Goal: Transaction & Acquisition: Purchase product/service

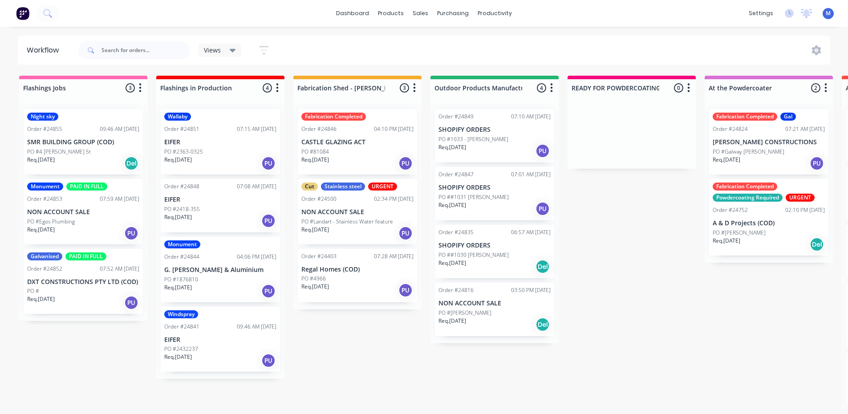
click at [74, 145] on p "SMR BUILDING GROUP (COD)" at bounding box center [83, 142] width 112 height 8
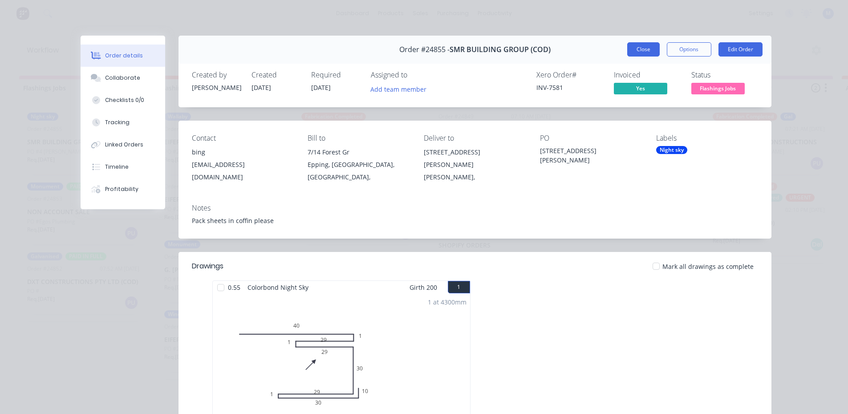
click at [643, 50] on button "Close" at bounding box center [643, 49] width 33 height 14
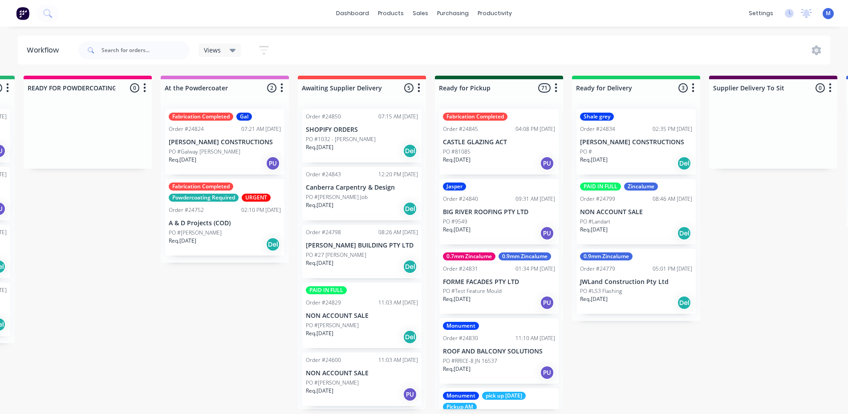
scroll to position [0, 547]
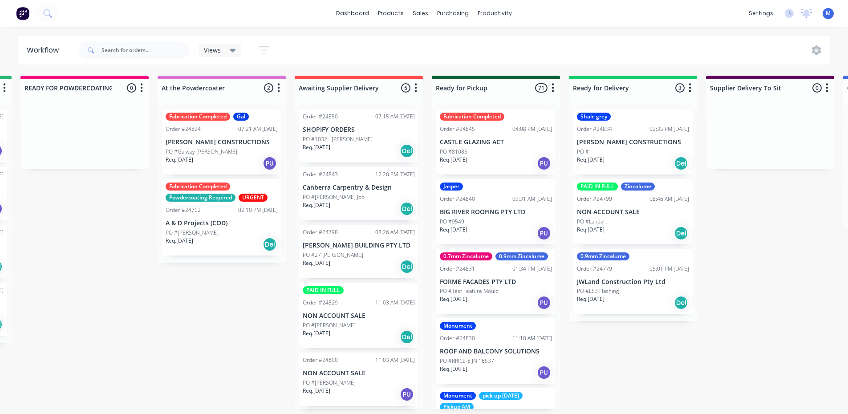
click at [646, 300] on div "Req. [DATE] Del" at bounding box center [633, 302] width 112 height 15
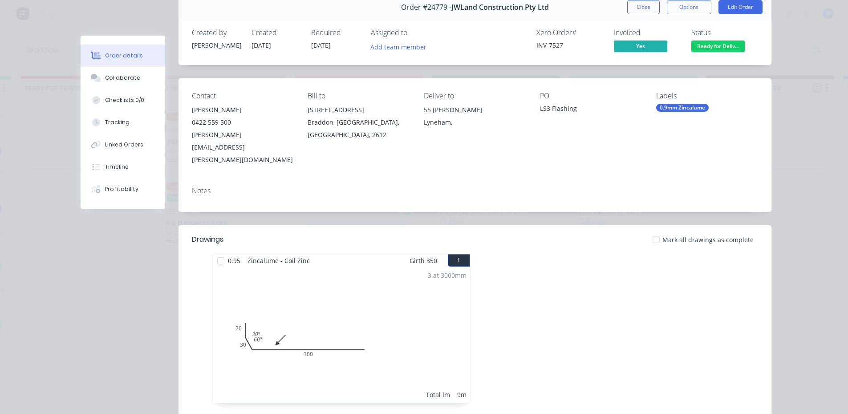
scroll to position [0, 0]
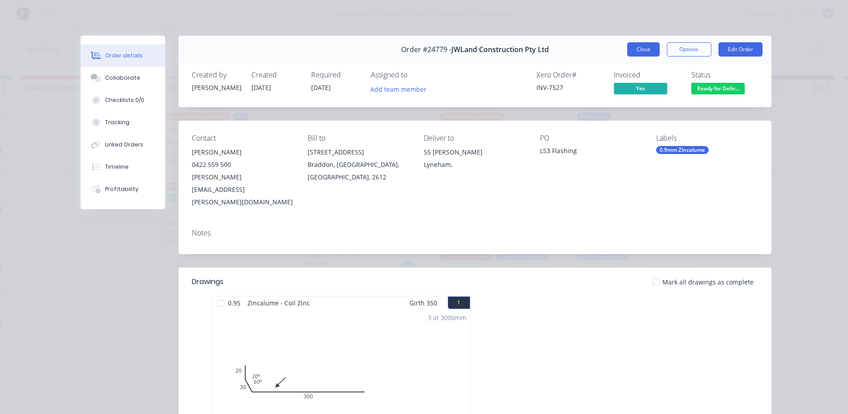
click at [639, 44] on button "Close" at bounding box center [643, 49] width 33 height 14
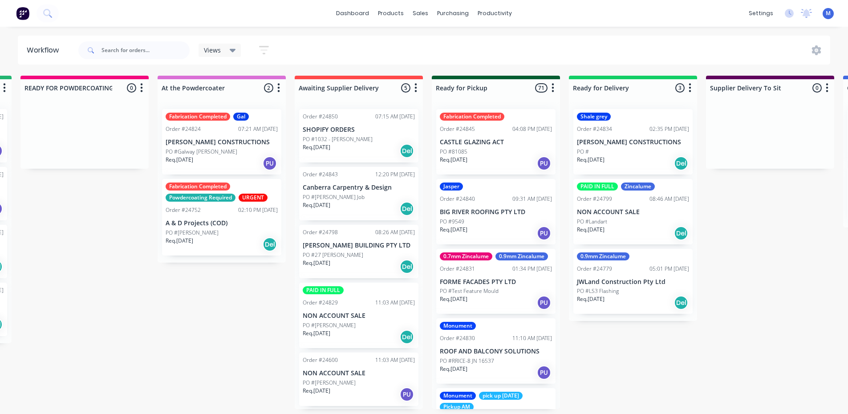
click at [221, 245] on div "Req. [DATE] Del" at bounding box center [222, 244] width 112 height 15
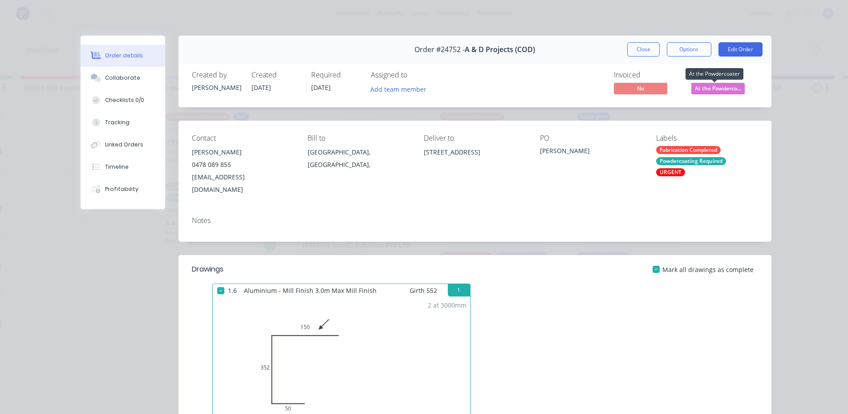
click at [713, 86] on span "At the Powderco..." at bounding box center [717, 88] width 53 height 11
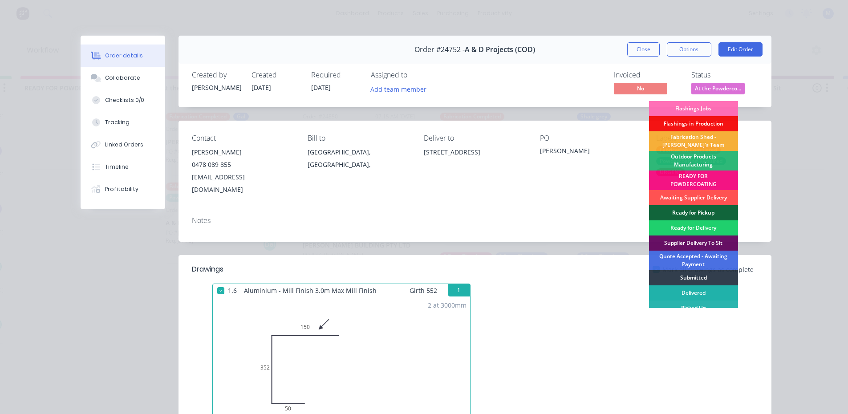
click at [694, 289] on div "Delivered" at bounding box center [693, 292] width 89 height 15
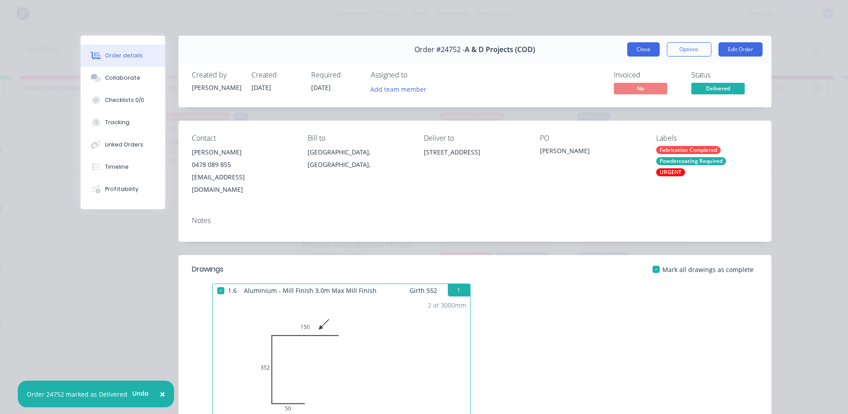
click at [636, 53] on button "Close" at bounding box center [643, 49] width 33 height 14
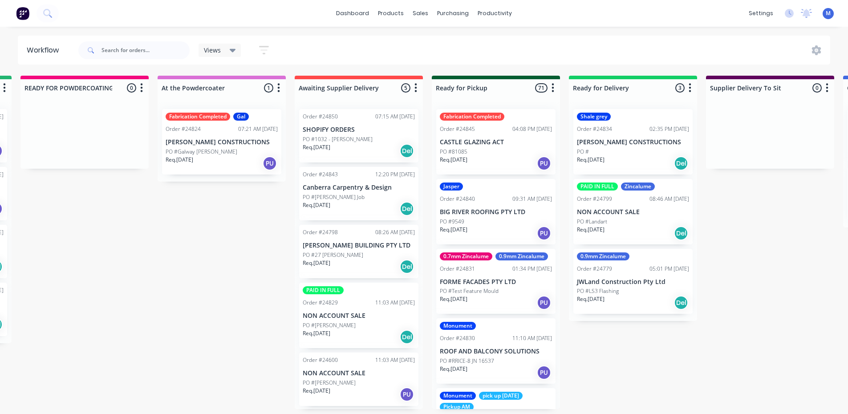
scroll to position [0, 547]
click at [485, 295] on p "PO #Test Feature Mould" at bounding box center [469, 291] width 59 height 8
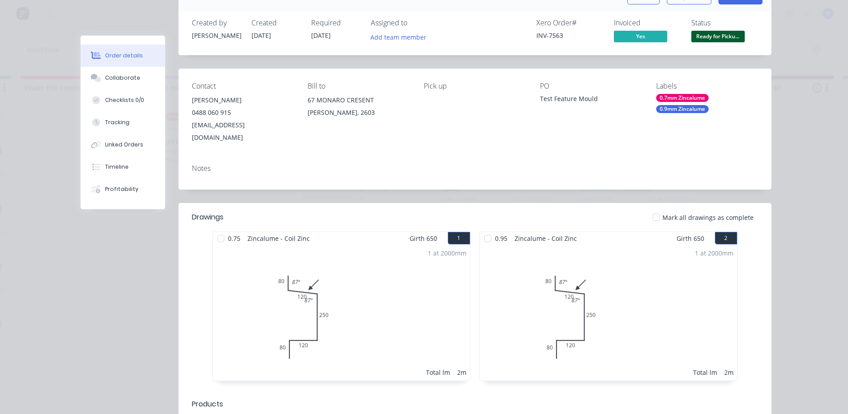
scroll to position [0, 0]
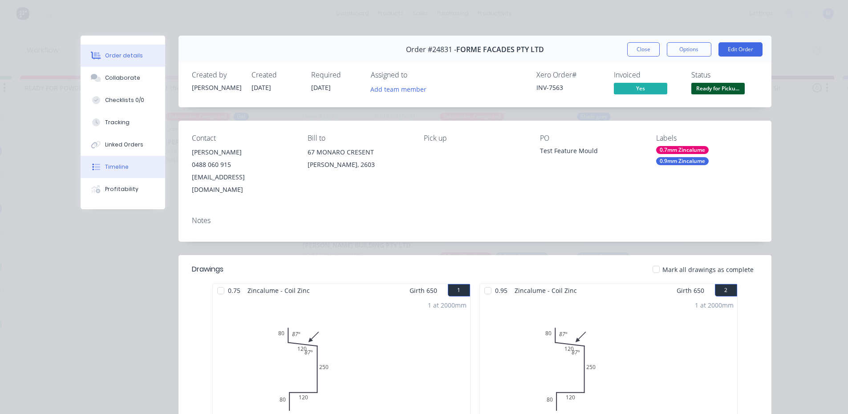
click at [138, 165] on button "Timeline" at bounding box center [123, 167] width 85 height 22
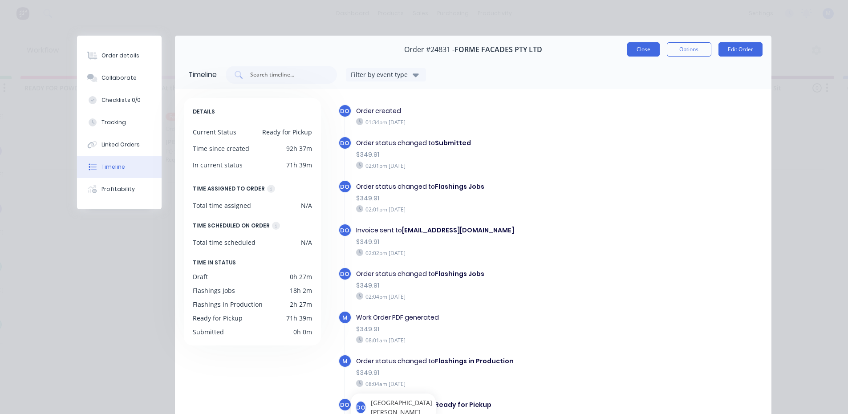
click at [648, 51] on button "Close" at bounding box center [643, 49] width 33 height 14
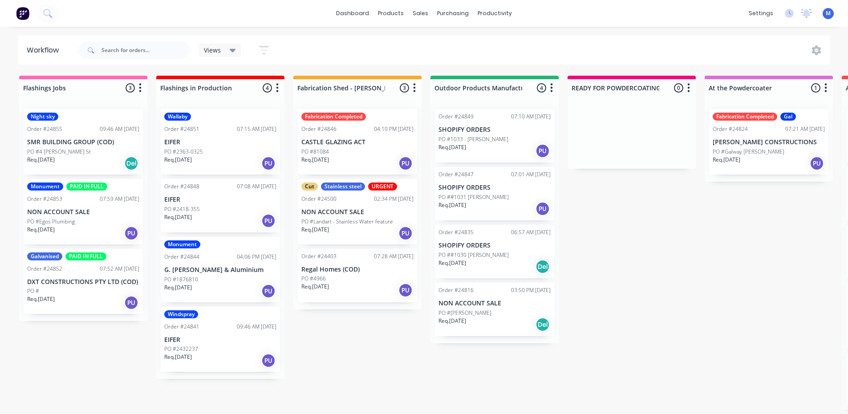
click at [82, 297] on div "Req. [DATE] PU" at bounding box center [83, 302] width 112 height 15
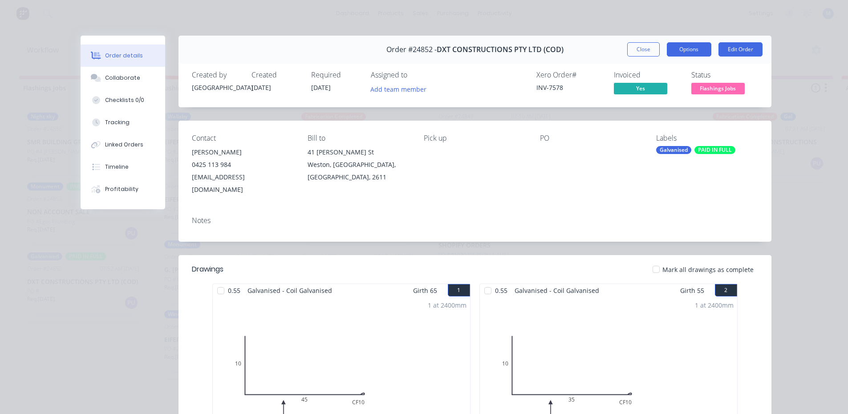
click at [687, 51] on button "Options" at bounding box center [689, 49] width 45 height 14
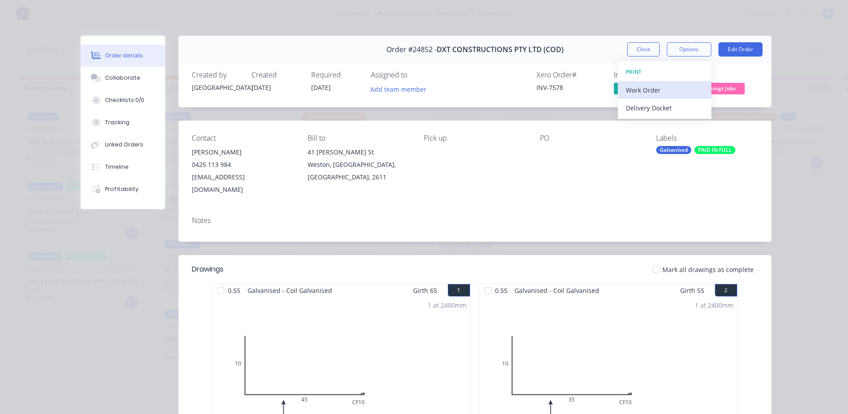
click at [665, 90] on div "Work Order" at bounding box center [664, 90] width 77 height 13
click at [660, 108] on div "Standard" at bounding box center [664, 108] width 77 height 13
click at [643, 51] on button "Close" at bounding box center [643, 49] width 33 height 14
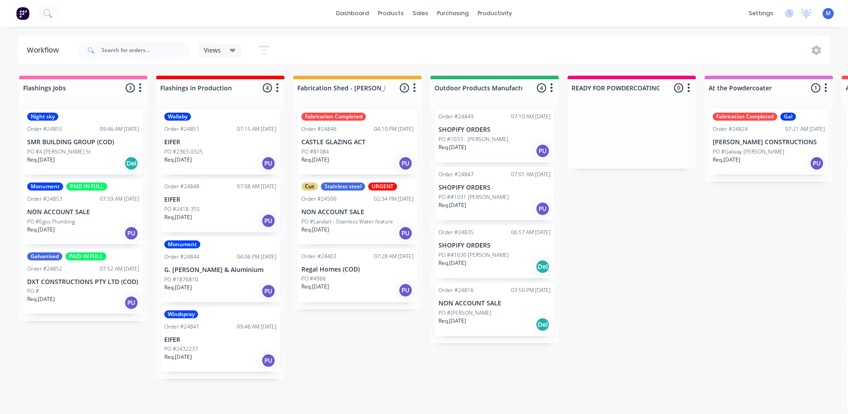
click at [100, 219] on div "PO #Egos Plumbing" at bounding box center [83, 222] width 112 height 8
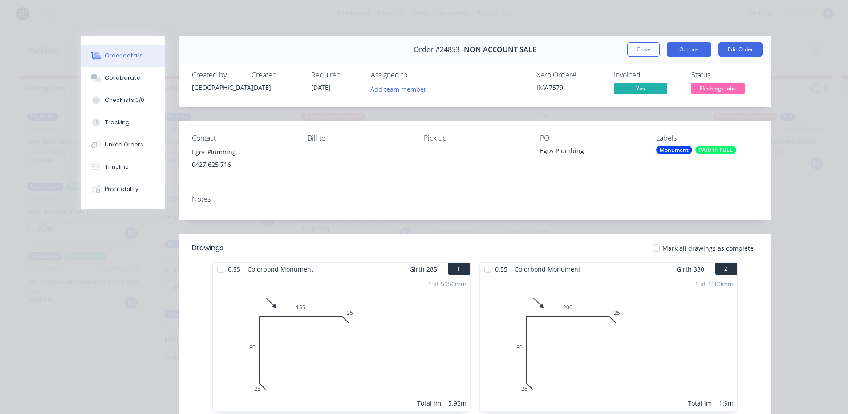
click at [679, 51] on button "Options" at bounding box center [689, 49] width 45 height 14
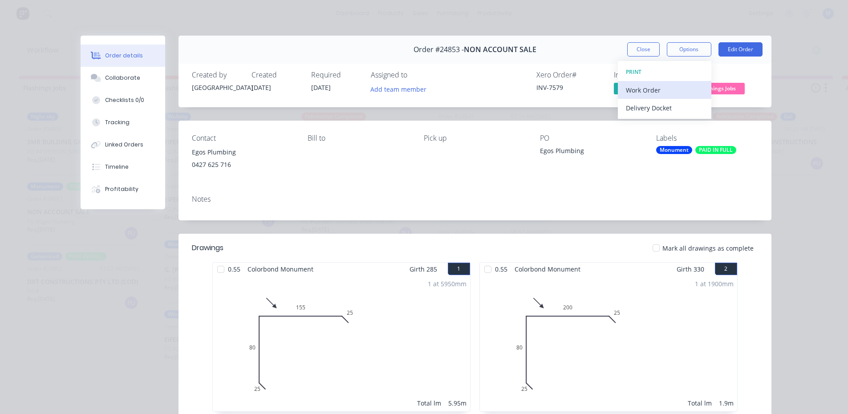
click at [665, 87] on div "Work Order" at bounding box center [664, 90] width 77 height 13
click at [654, 110] on div "Standard" at bounding box center [664, 108] width 77 height 13
click at [650, 53] on button "Close" at bounding box center [643, 49] width 33 height 14
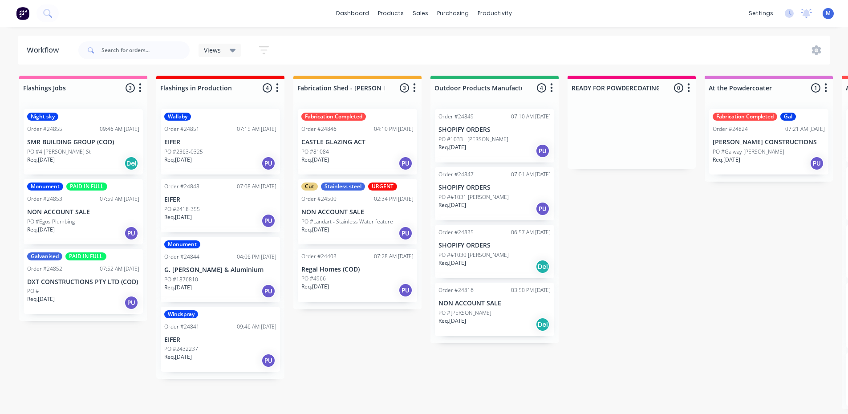
click at [94, 159] on div "Req. [DATE] Del" at bounding box center [83, 163] width 112 height 15
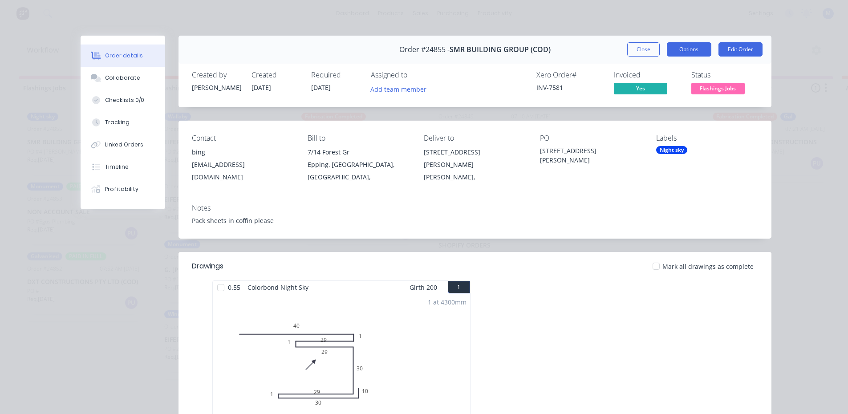
click at [692, 53] on button "Options" at bounding box center [689, 49] width 45 height 14
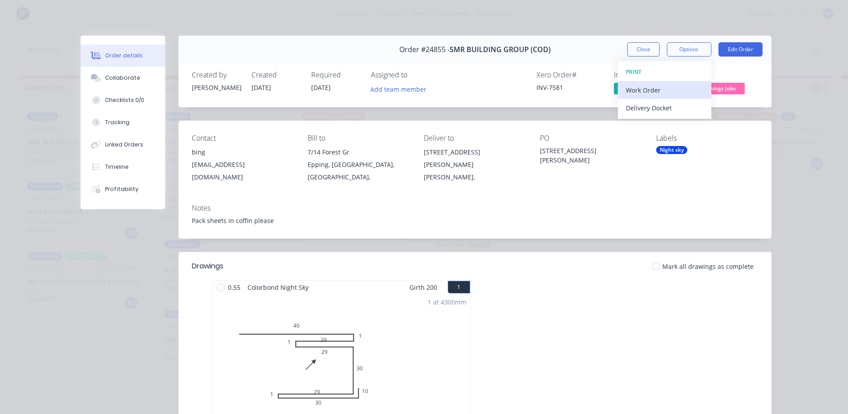
click at [646, 88] on div "Work Order" at bounding box center [664, 90] width 77 height 13
click at [648, 107] on div "Standard" at bounding box center [664, 108] width 77 height 13
click at [630, 49] on button "Close" at bounding box center [643, 49] width 33 height 14
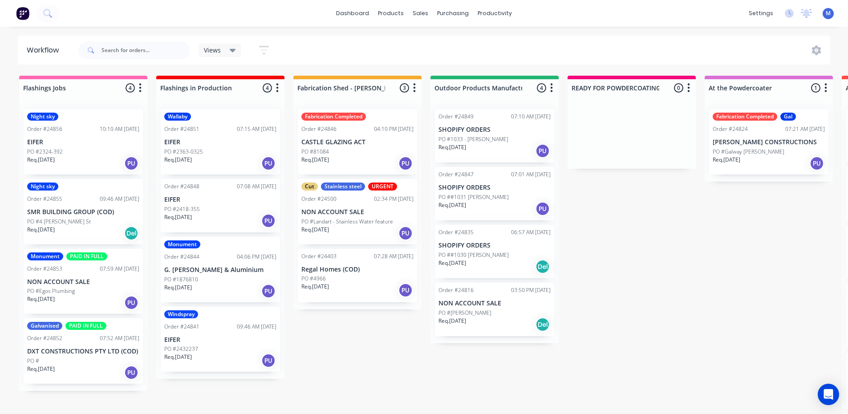
click at [108, 149] on div "PO #2324-392" at bounding box center [83, 152] width 112 height 8
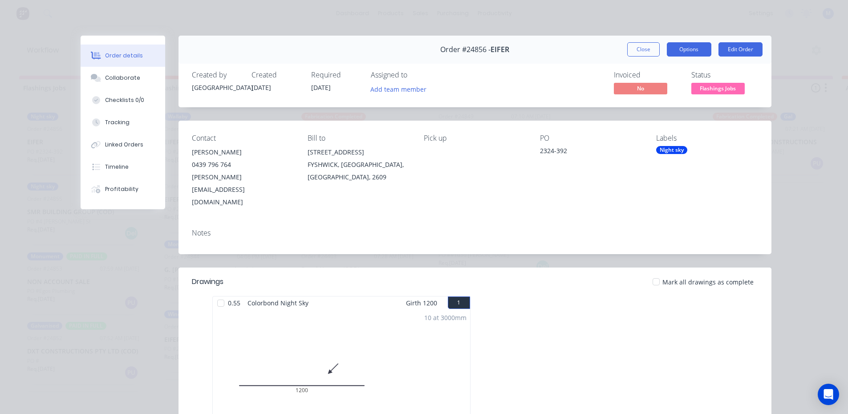
click at [683, 48] on button "Options" at bounding box center [689, 49] width 45 height 14
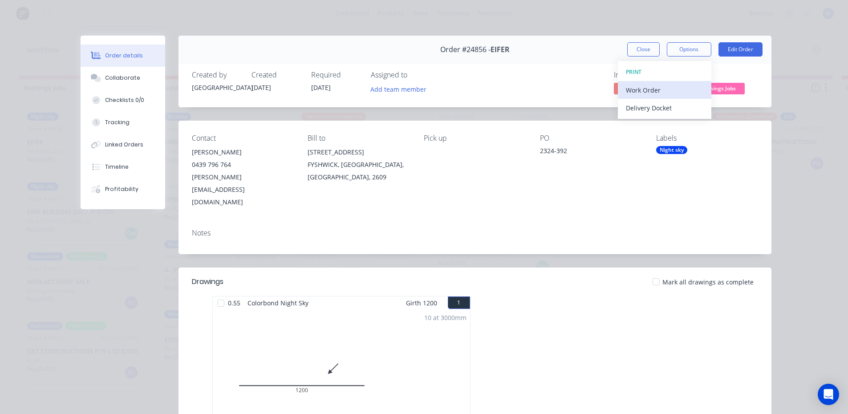
click at [669, 87] on div "Work Order" at bounding box center [664, 90] width 77 height 13
click at [665, 105] on div "Standard" at bounding box center [664, 108] width 77 height 13
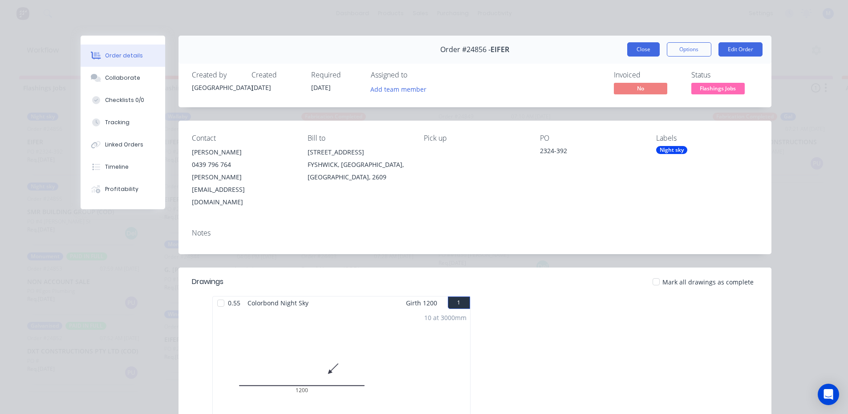
click at [636, 52] on button "Close" at bounding box center [643, 49] width 33 height 14
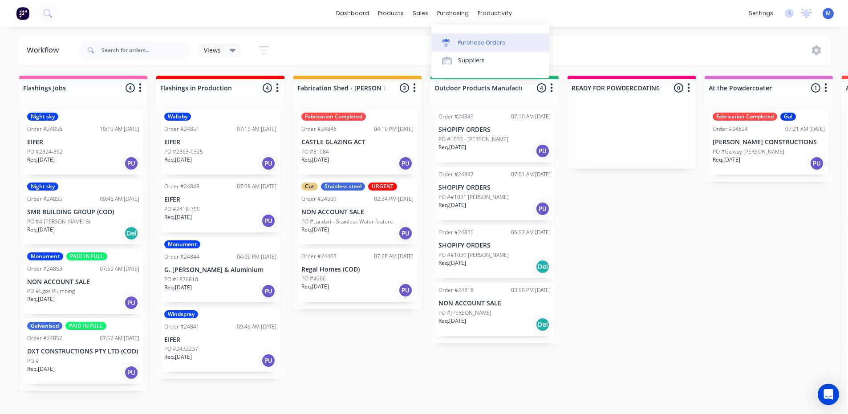
click at [486, 42] on div "Purchase Orders" at bounding box center [481, 43] width 47 height 8
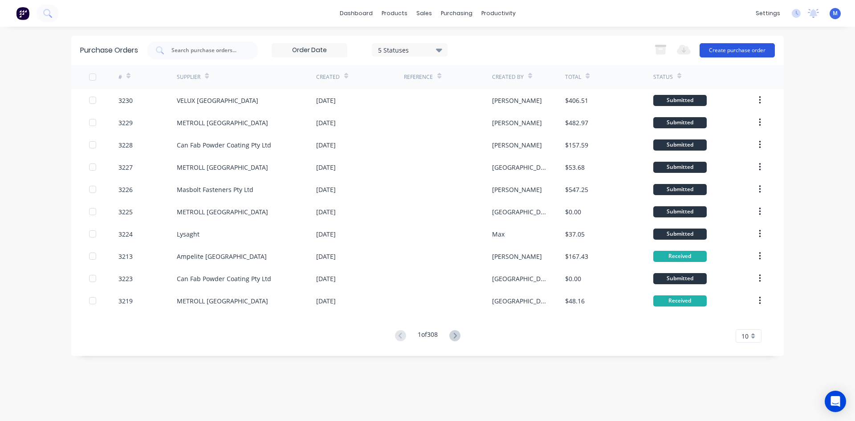
click at [728, 46] on button "Create purchase order" at bounding box center [736, 50] width 75 height 14
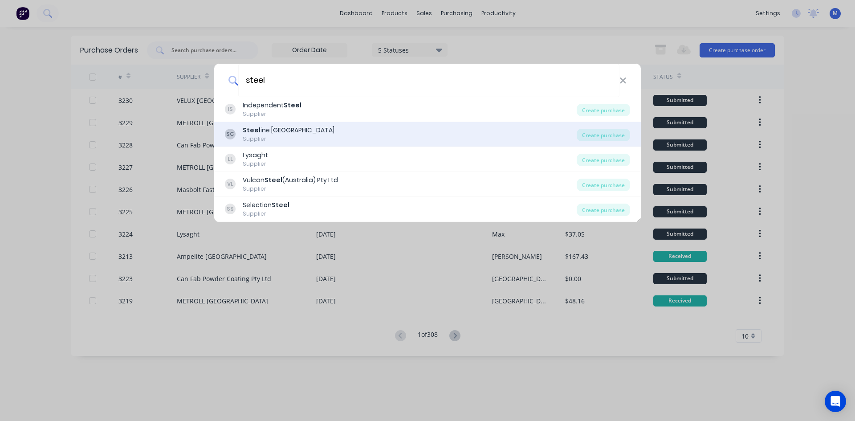
type input "steel"
click at [277, 132] on div "Steel ine Canberra" at bounding box center [289, 130] width 92 height 9
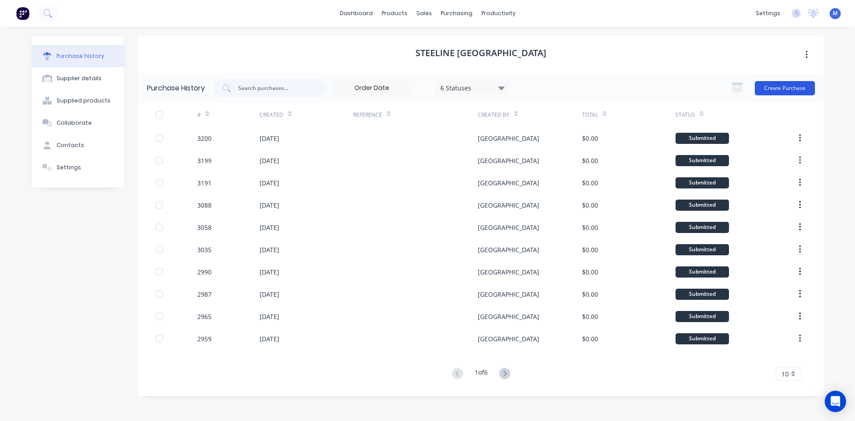
click at [778, 88] on button "Create Purchase" at bounding box center [785, 88] width 60 height 14
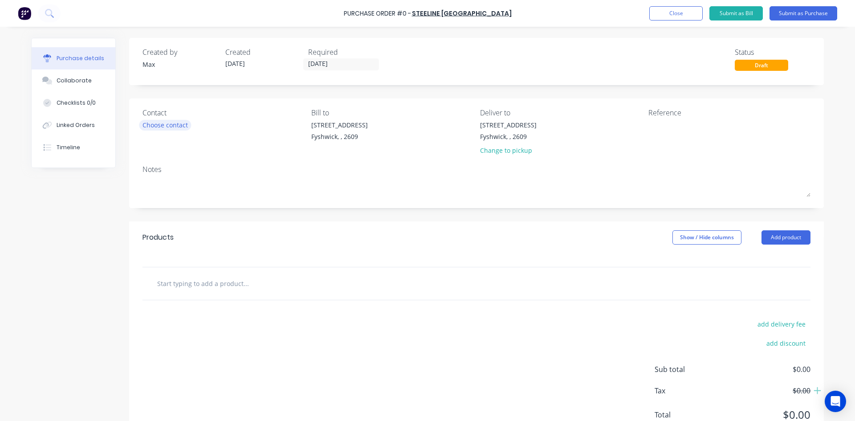
click at [162, 126] on div "Choose contact" at bounding box center [164, 124] width 45 height 9
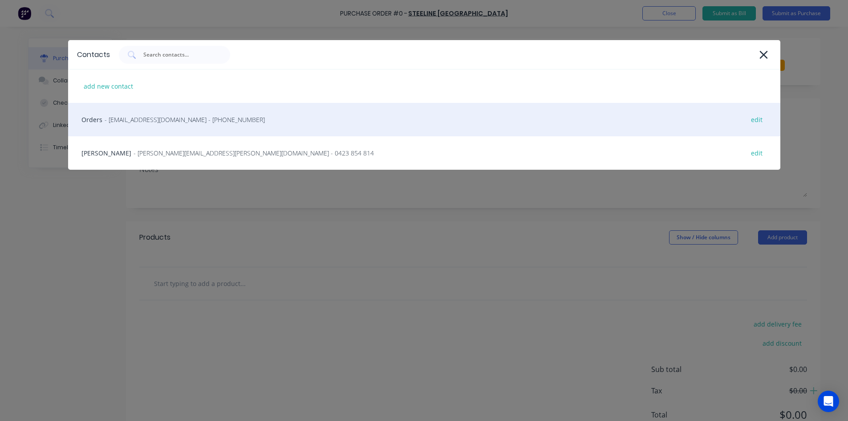
click at [150, 129] on div "Orders - crt@crtproducts.com.au - (02) 6242 2211 edit" at bounding box center [424, 119] width 712 height 33
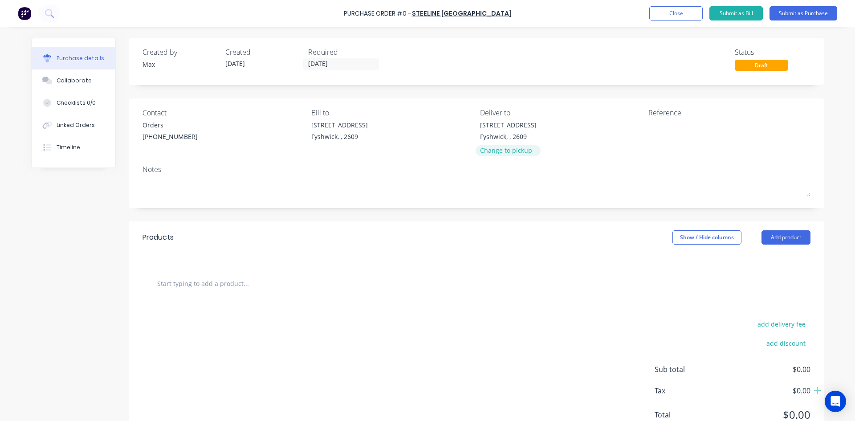
click at [506, 151] on div "Change to pickup" at bounding box center [508, 150] width 57 height 9
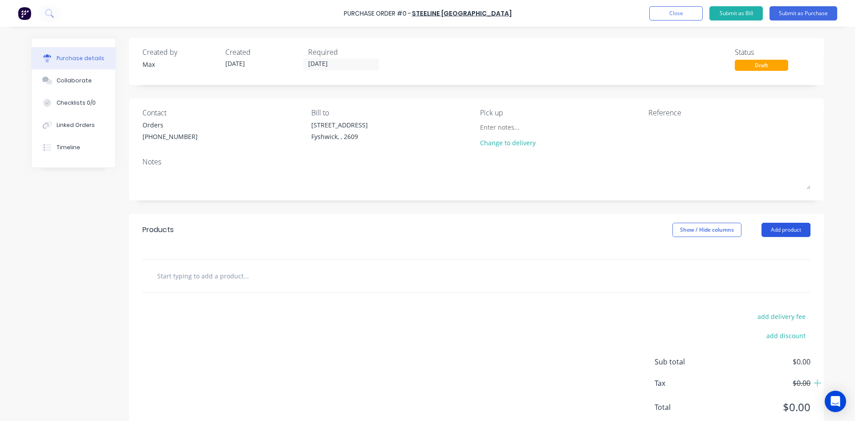
click at [789, 230] on button "Add product" at bounding box center [785, 230] width 49 height 14
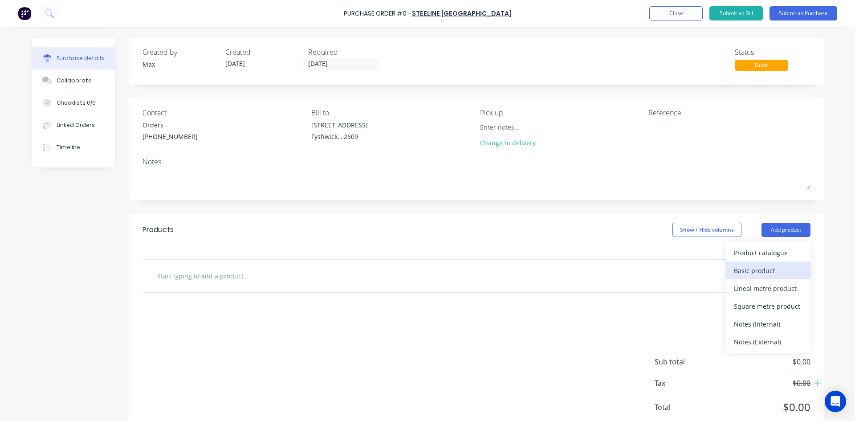
click at [767, 268] on div "Basic product" at bounding box center [768, 270] width 69 height 13
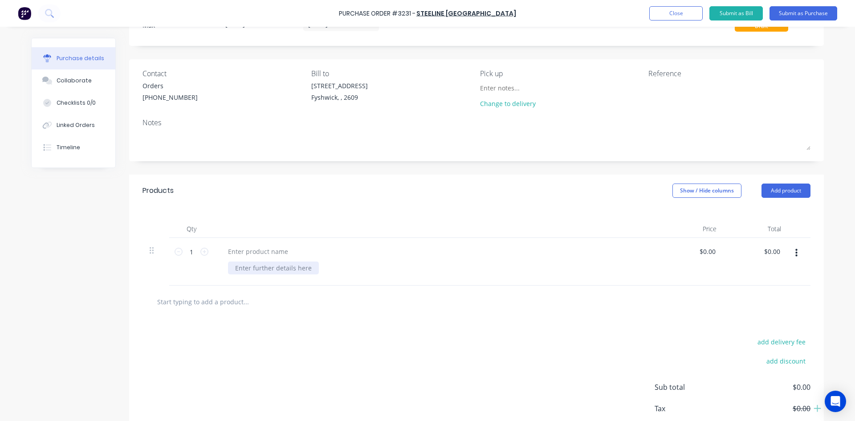
scroll to position [92, 0]
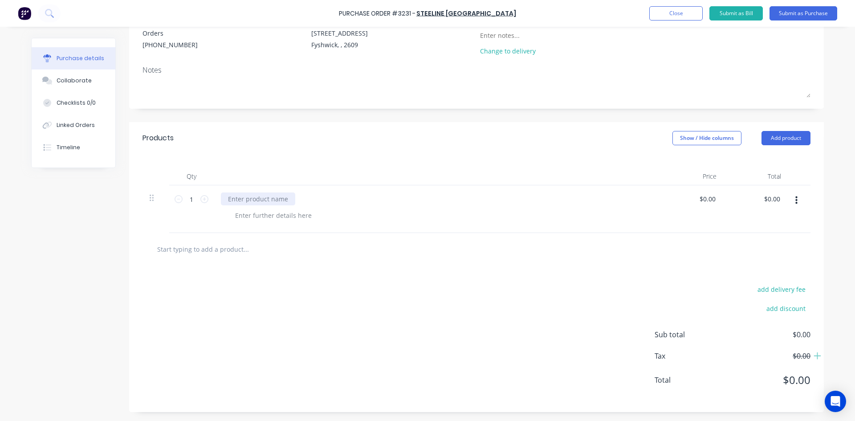
click at [274, 201] on div at bounding box center [258, 198] width 74 height 13
click at [295, 219] on div at bounding box center [273, 215] width 91 height 13
click at [272, 215] on div "8 Sheets 1200x" at bounding box center [258, 215] width 61 height 13
click at [280, 215] on div "8 Sheets 1200 x" at bounding box center [259, 215] width 62 height 13
click at [273, 217] on div "8 Sheets 1200 x 4200" at bounding box center [267, 215] width 78 height 13
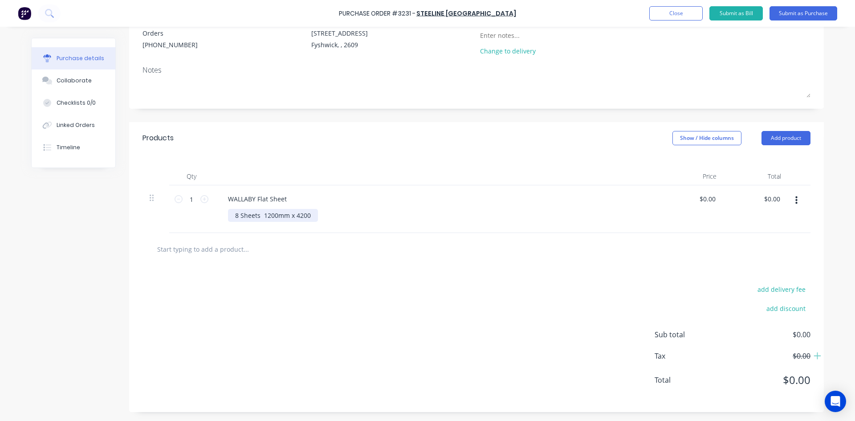
click at [307, 215] on div "8 Sheets 1200mm x 4200" at bounding box center [273, 215] width 90 height 13
click at [256, 217] on div "8 Sheets 1200mm x 4200mm" at bounding box center [279, 215] width 102 height 13
click at [314, 160] on div "Qty Price Total 1 1 WALLABY Flat Sheet 8 Sheets @ 1200mm x 4200mm $0.00 $0.00 $…" at bounding box center [476, 193] width 695 height 79
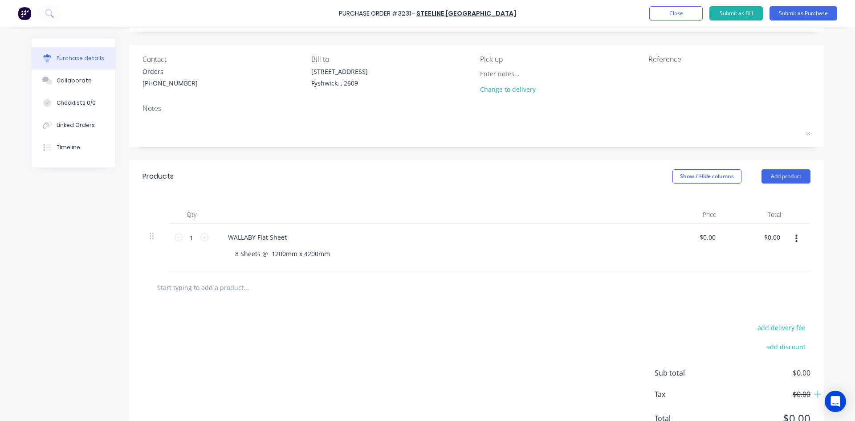
scroll to position [0, 0]
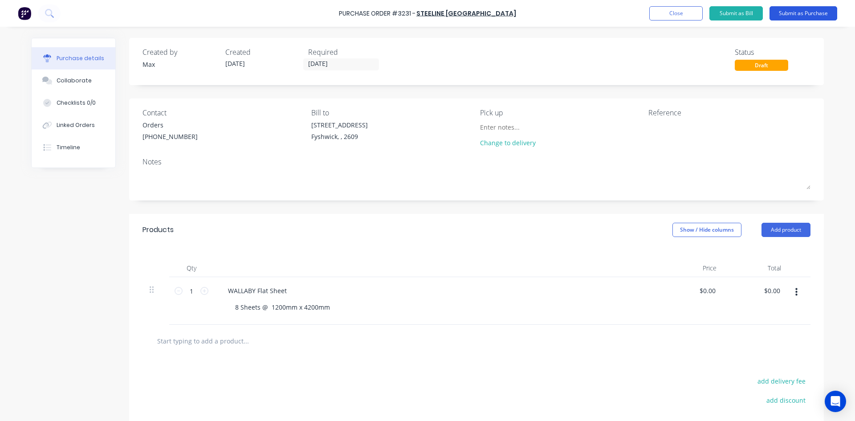
click at [807, 14] on button "Submit as Purchase" at bounding box center [803, 13] width 68 height 14
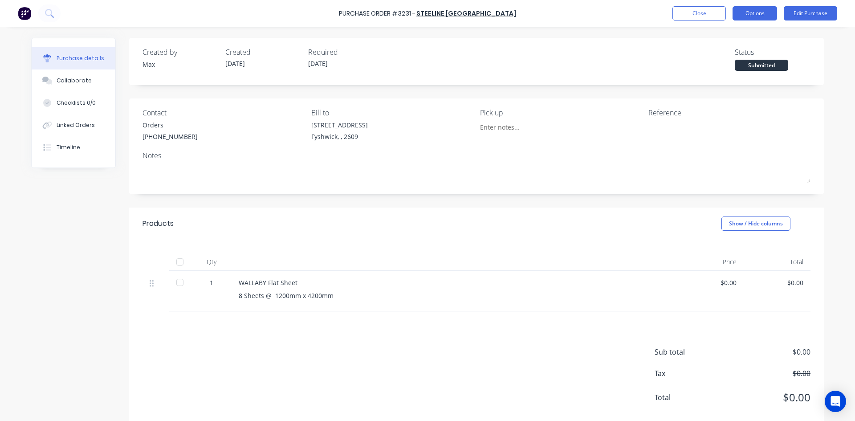
click at [766, 14] on button "Options" at bounding box center [754, 13] width 45 height 14
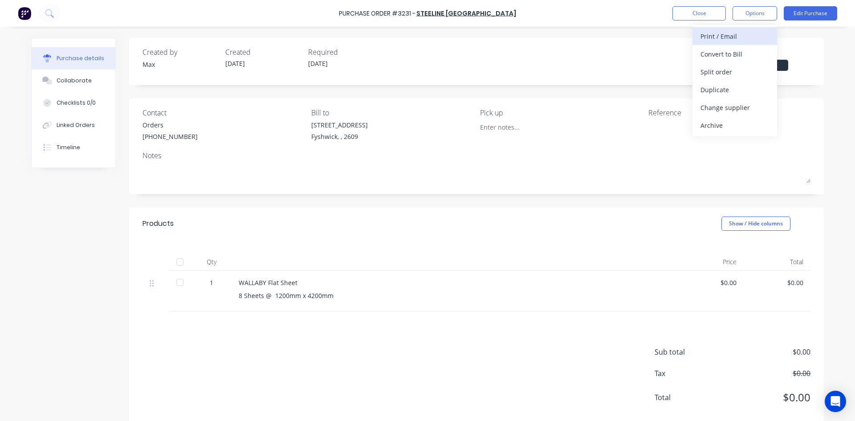
click at [751, 34] on div "Print / Email" at bounding box center [734, 36] width 69 height 13
click at [746, 72] on div "Without pricing" at bounding box center [734, 71] width 69 height 13
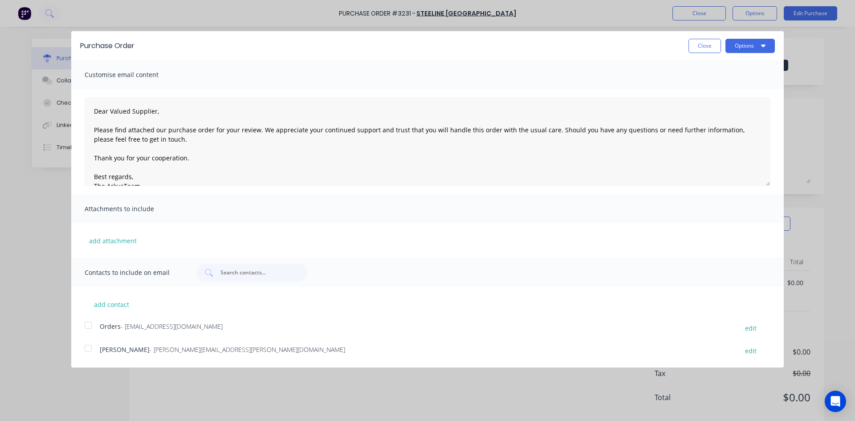
click at [88, 326] on div at bounding box center [88, 325] width 18 height 18
click at [756, 47] on button "Options" at bounding box center [749, 46] width 49 height 14
click at [738, 89] on div "Email" at bounding box center [732, 86] width 69 height 13
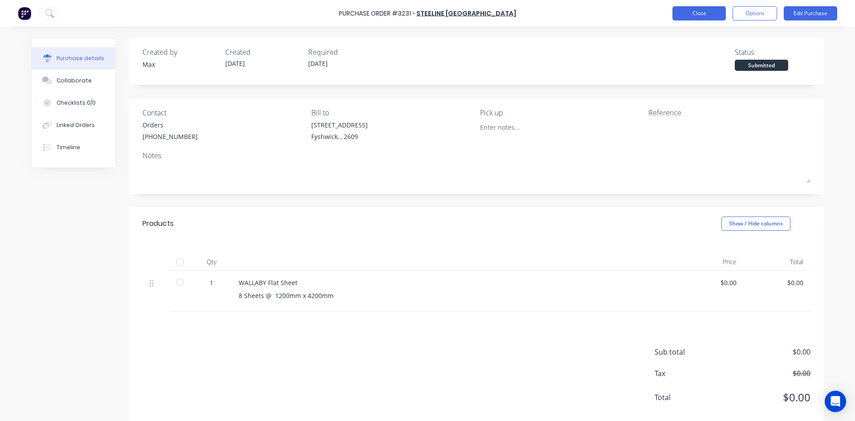
click at [701, 11] on button "Close" at bounding box center [698, 13] width 53 height 14
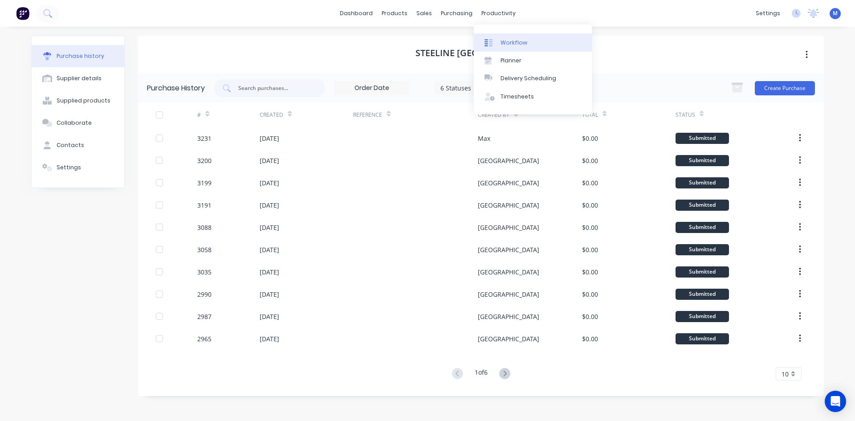
click at [522, 37] on link "Workflow" at bounding box center [533, 42] width 118 height 18
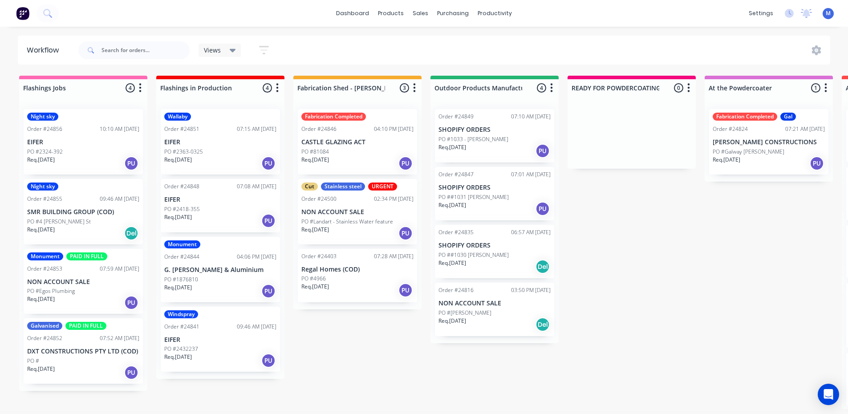
drag, startPoint x: 225, startPoint y: 158, endPoint x: 219, endPoint y: 159, distance: 6.4
click at [225, 211] on div "PO #2418-355" at bounding box center [220, 209] width 112 height 8
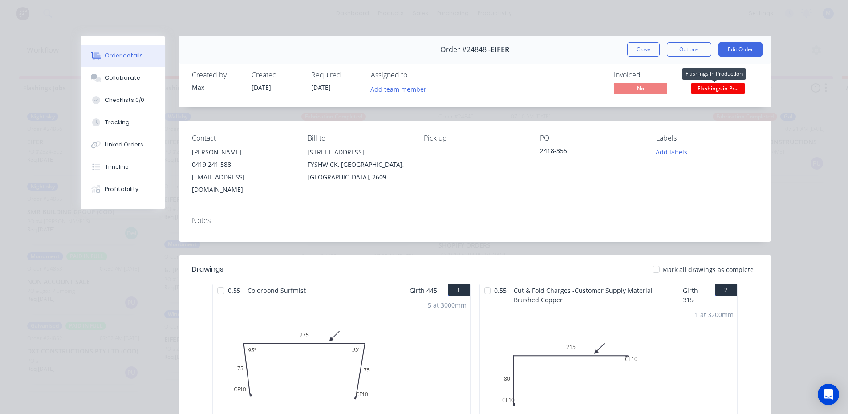
click at [725, 86] on span "Flashings in Pr..." at bounding box center [717, 88] width 53 height 11
click at [708, 310] on div "1 at 3200mm" at bounding box center [714, 314] width 39 height 9
click at [636, 45] on button "Close" at bounding box center [643, 49] width 33 height 14
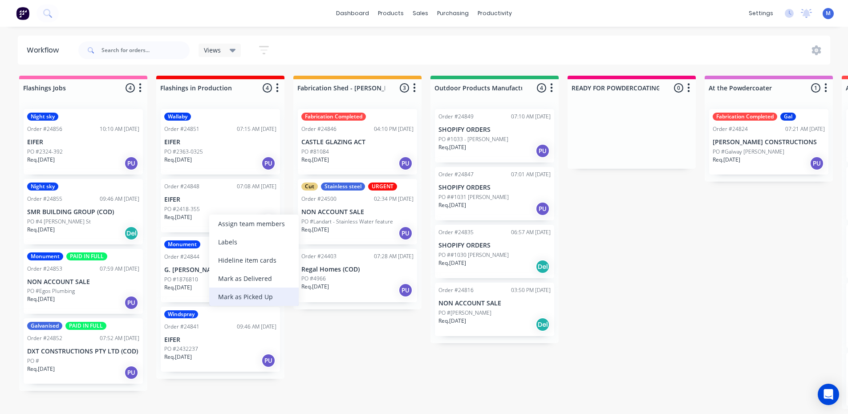
click at [267, 294] on div "Mark as Picked Up" at bounding box center [253, 297] width 89 height 18
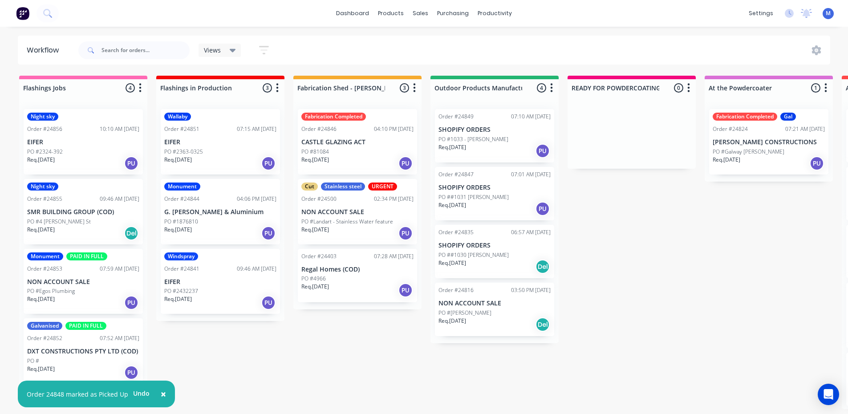
click at [221, 224] on div "PO #1876810" at bounding box center [220, 222] width 112 height 8
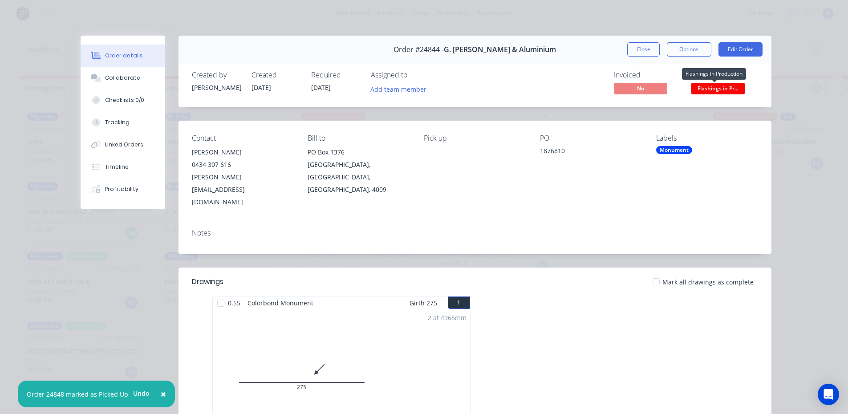
click at [732, 88] on span "Flashings in Pr..." at bounding box center [717, 88] width 53 height 11
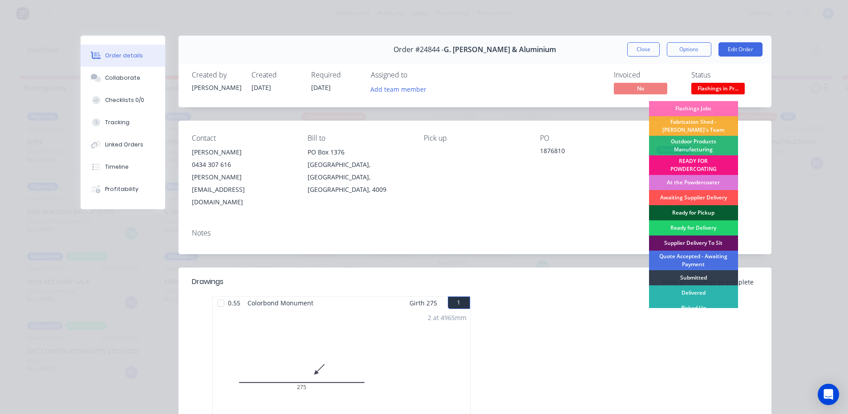
click at [688, 209] on div "Ready for Pickup" at bounding box center [693, 212] width 89 height 15
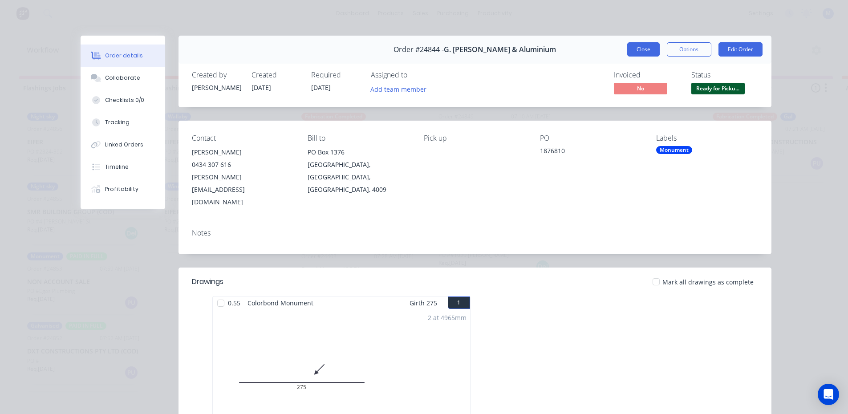
click at [642, 51] on button "Close" at bounding box center [643, 49] width 33 height 14
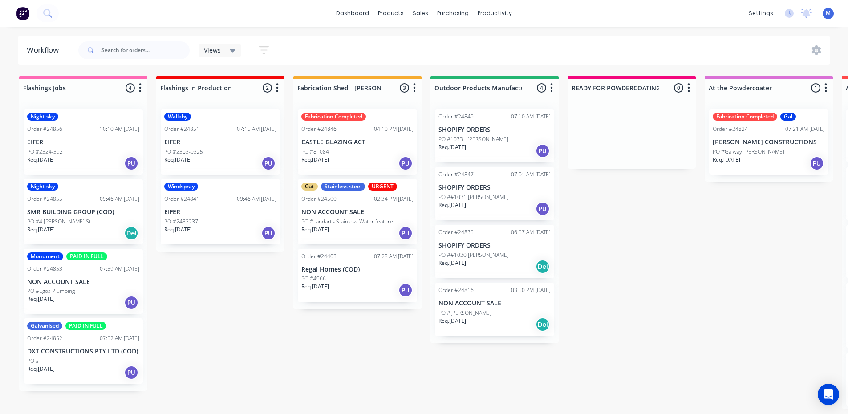
click at [232, 221] on div "PO #2432237" at bounding box center [220, 222] width 112 height 8
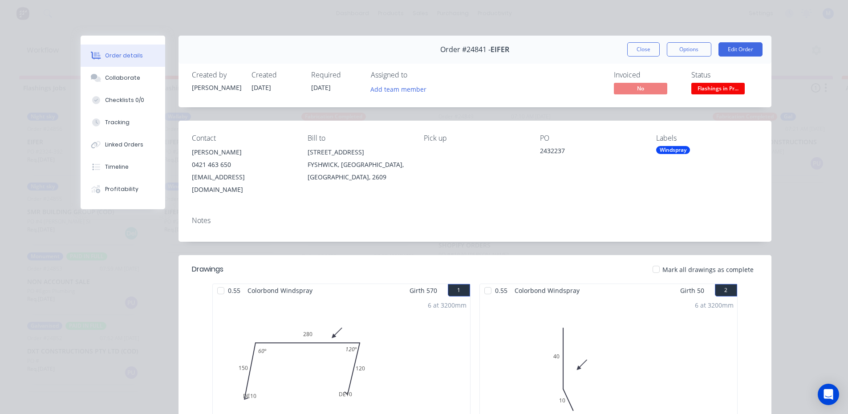
click at [707, 90] on span "Flashings in Pr..." at bounding box center [717, 88] width 53 height 11
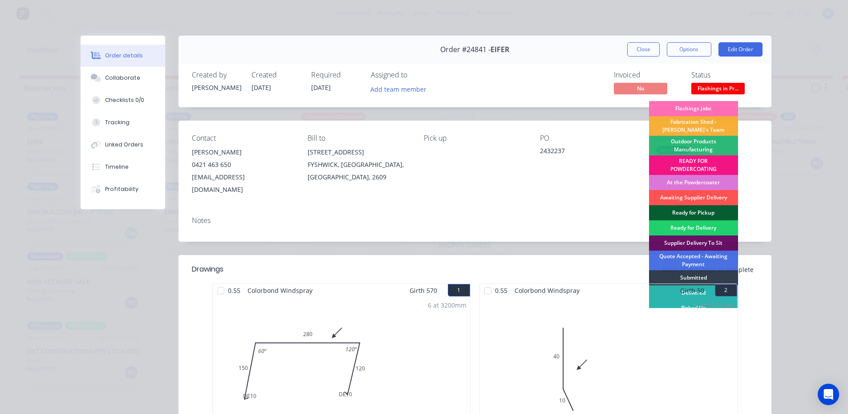
click at [681, 209] on div "Ready for Pickup" at bounding box center [693, 212] width 89 height 15
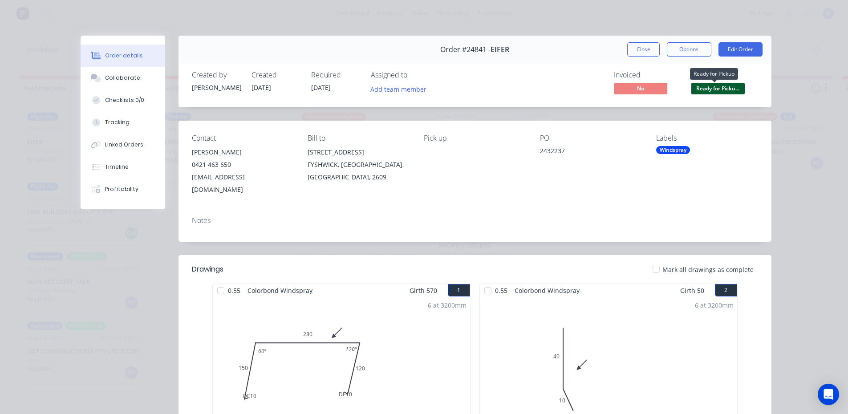
click at [730, 86] on span "Ready for Picku..." at bounding box center [717, 88] width 53 height 11
click at [697, 303] on div "6 at 3200mm Total lm 19.2m" at bounding box center [608, 365] width 257 height 136
click at [642, 48] on button "Close" at bounding box center [643, 49] width 33 height 14
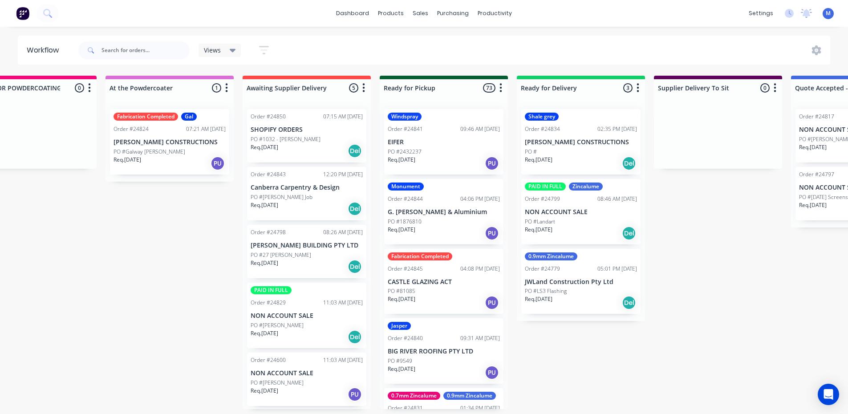
scroll to position [0, 634]
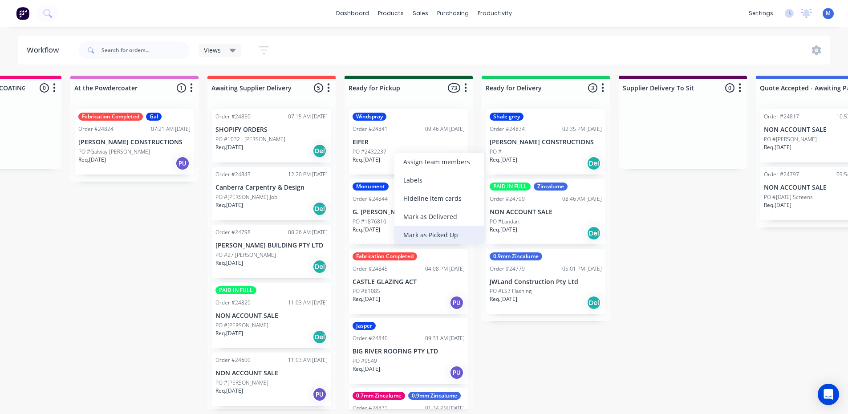
click at [447, 234] on div "Mark as Picked Up" at bounding box center [438, 235] width 89 height 18
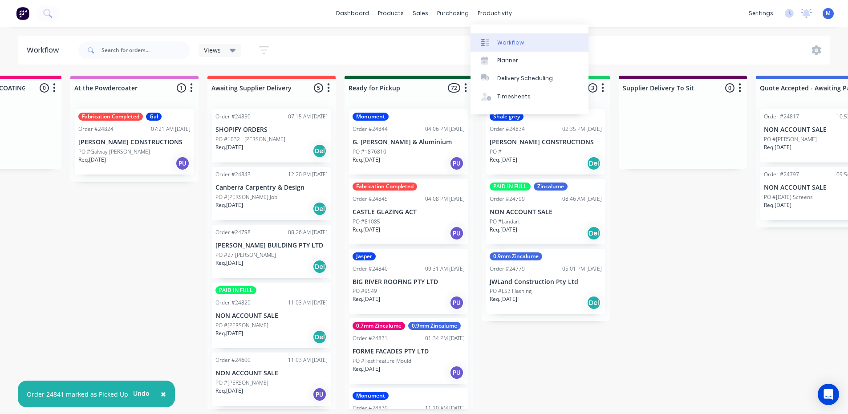
click at [520, 40] on div "Workflow" at bounding box center [510, 43] width 27 height 8
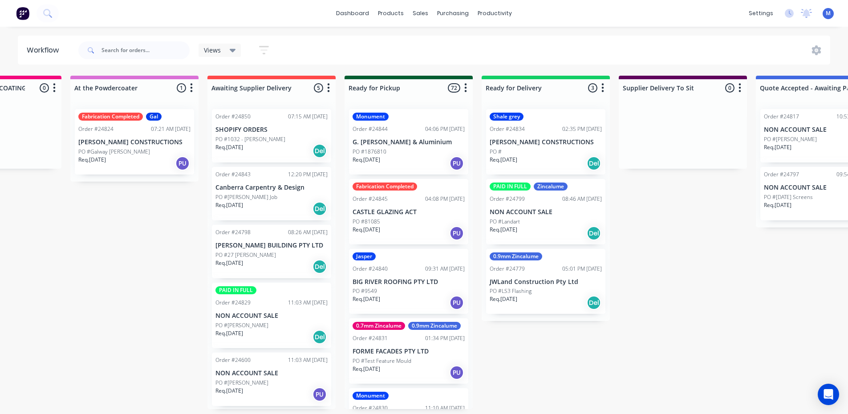
scroll to position [0, 0]
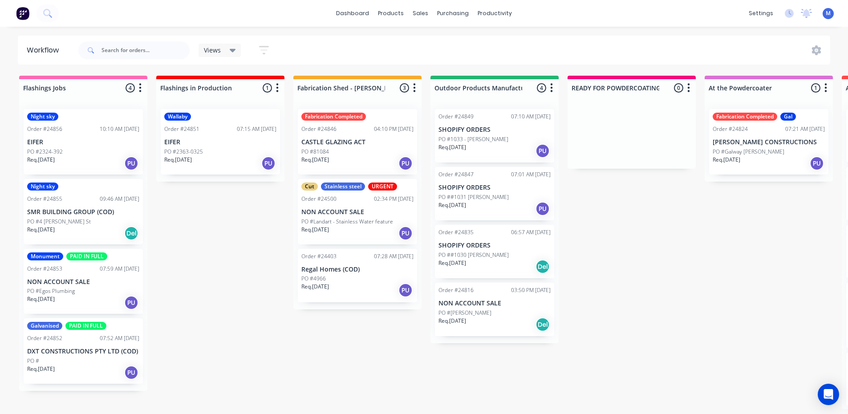
click at [212, 152] on div "PO #2363-0325" at bounding box center [220, 152] width 112 height 8
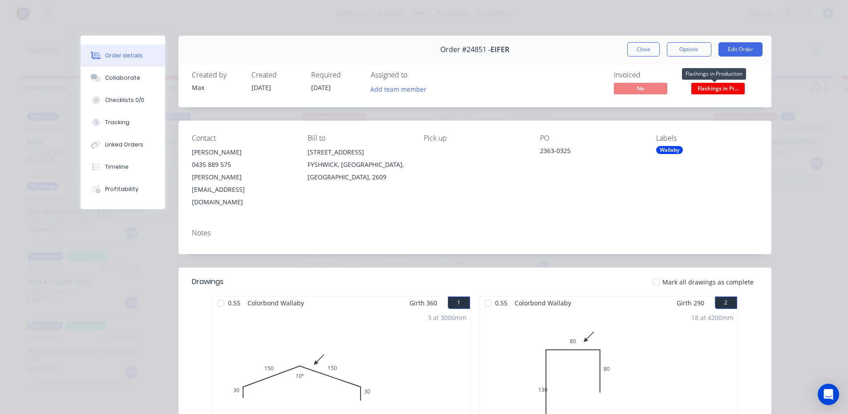
click at [720, 89] on span "Flashings in Pr..." at bounding box center [717, 88] width 53 height 11
click at [594, 184] on div "Contact Nathan 0435 889 575 nathan@eifer.com.au Bill to 13 WILUNA ST FYSHWICK, …" at bounding box center [475, 171] width 593 height 101
click at [671, 148] on div "Wallaby" at bounding box center [669, 150] width 27 height 8
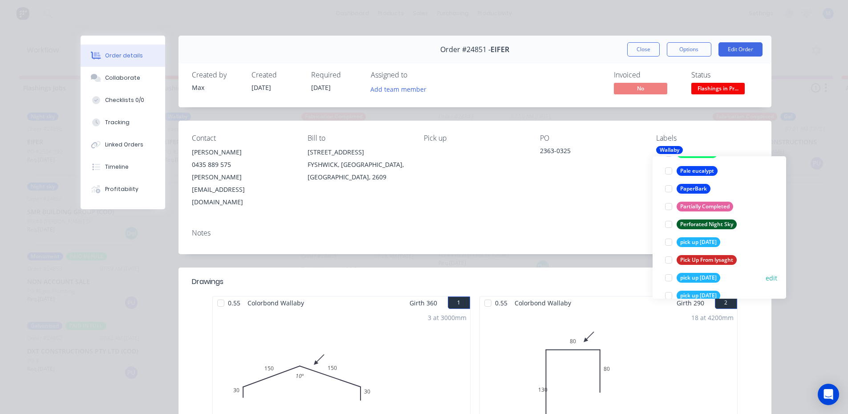
scroll to position [1398, 0]
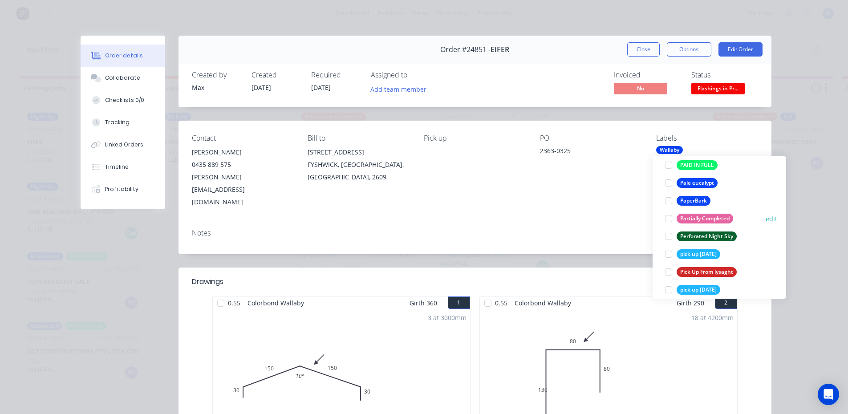
click at [669, 219] on div at bounding box center [669, 219] width 18 height 18
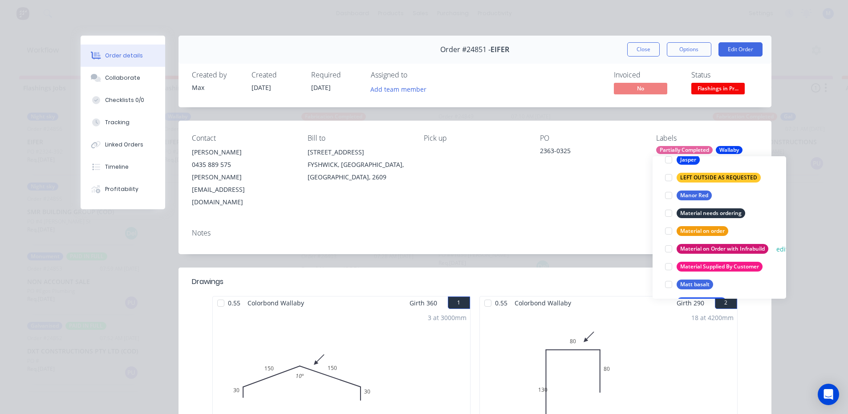
scroll to position [1069, 0]
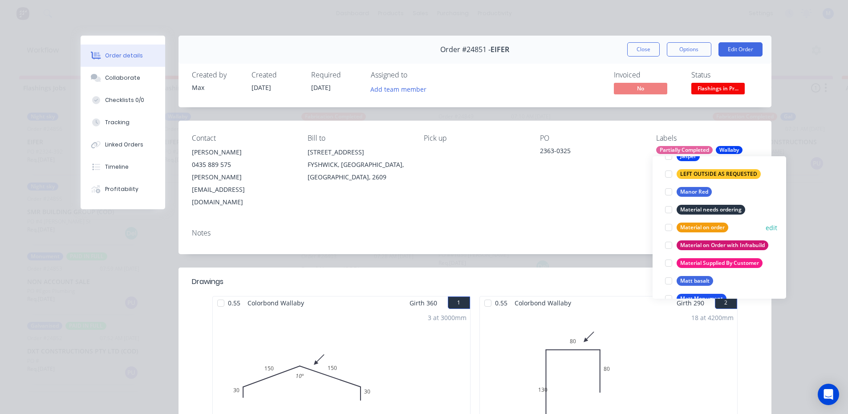
click at [671, 228] on div at bounding box center [669, 228] width 18 height 18
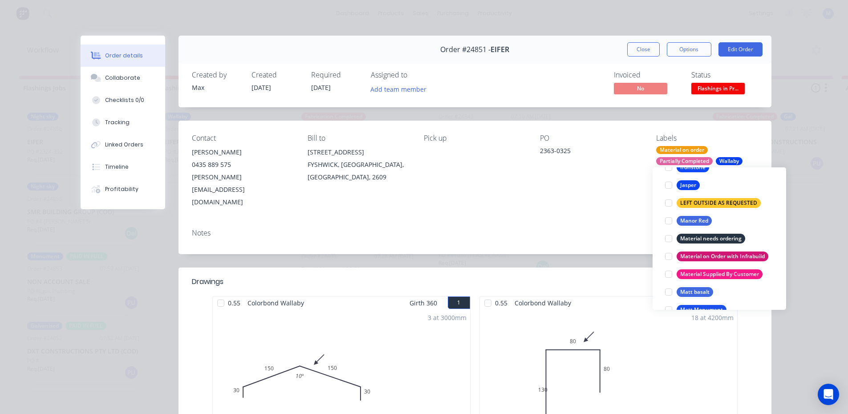
scroll to position [0, 0]
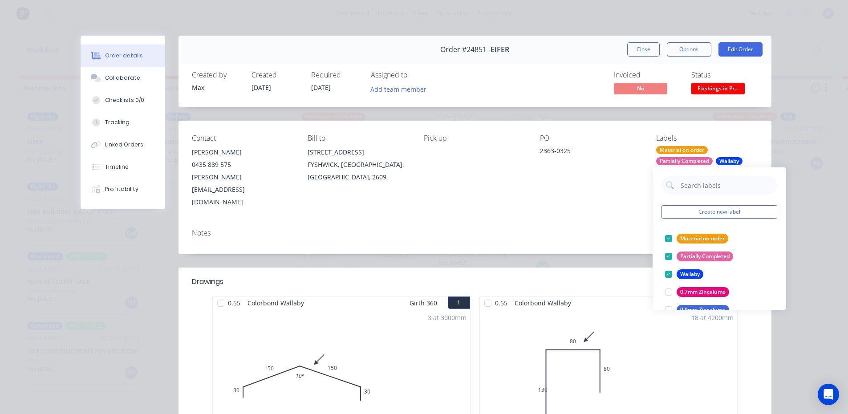
click at [623, 195] on div "Contact Nathan 0435 889 575 nathan@eifer.com.au Bill to 13 WILUNA ST FYSHWICK, …" at bounding box center [475, 171] width 593 height 101
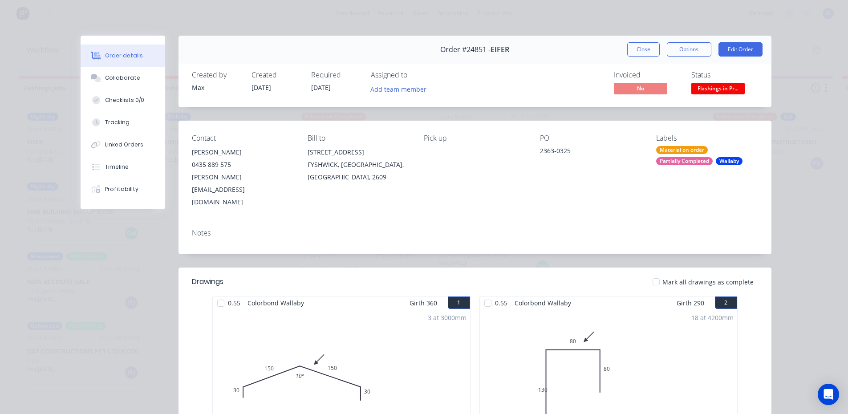
click at [646, 44] on button "Close" at bounding box center [643, 49] width 33 height 14
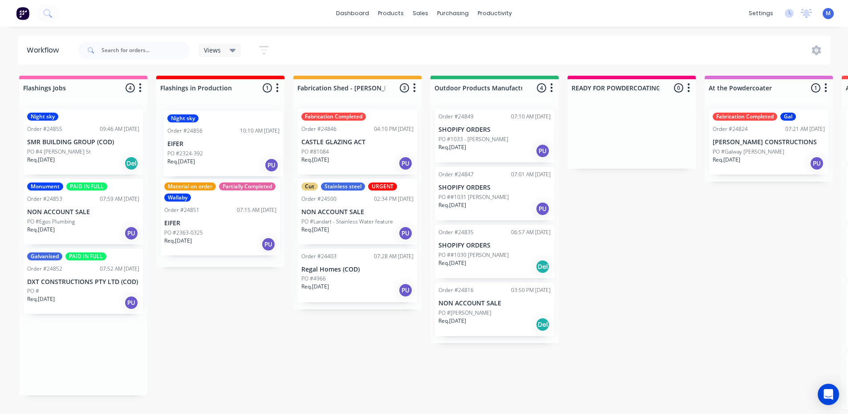
drag, startPoint x: 204, startPoint y: 180, endPoint x: 219, endPoint y: 150, distance: 34.4
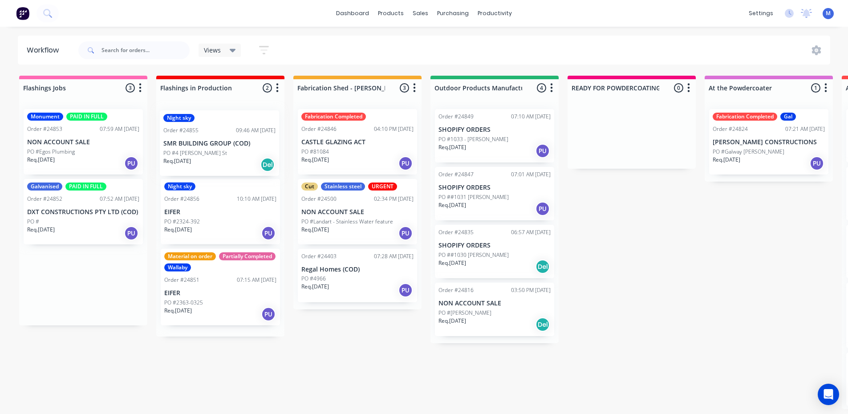
drag, startPoint x: 93, startPoint y: 156, endPoint x: 235, endPoint y: 157, distance: 141.1
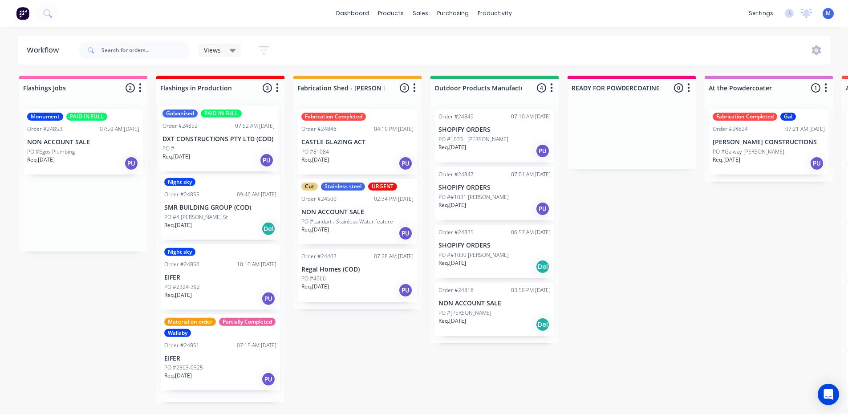
drag, startPoint x: 78, startPoint y: 229, endPoint x: 219, endPoint y: 151, distance: 161.0
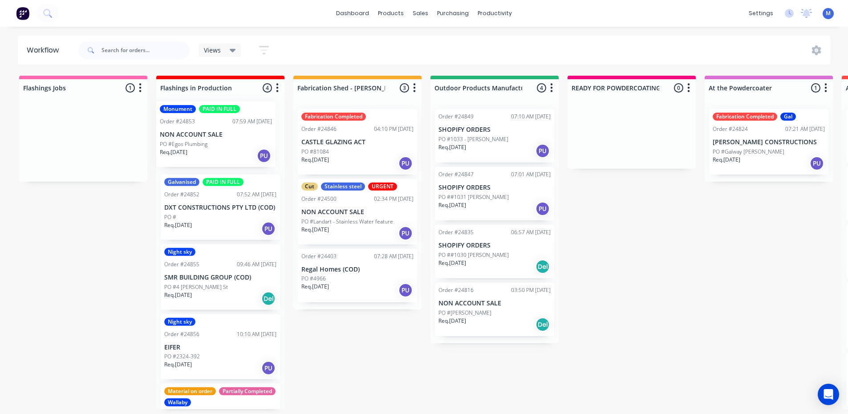
drag, startPoint x: 95, startPoint y: 167, endPoint x: 231, endPoint y: 158, distance: 136.1
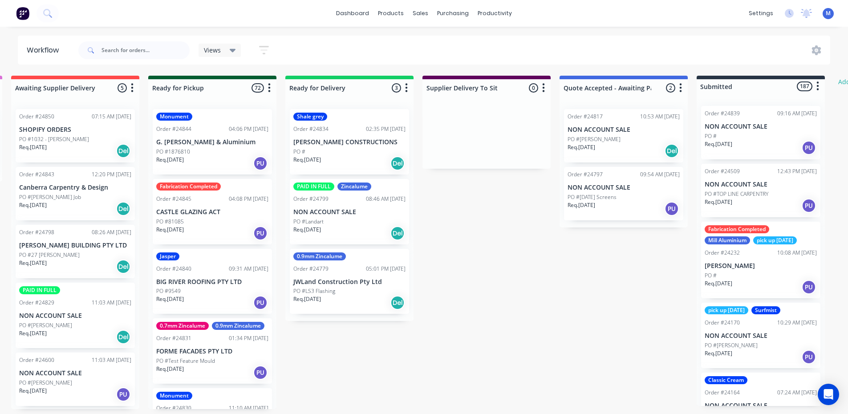
scroll to position [2, 832]
click at [337, 289] on div "PO #LS3 Flashing" at bounding box center [349, 291] width 112 height 8
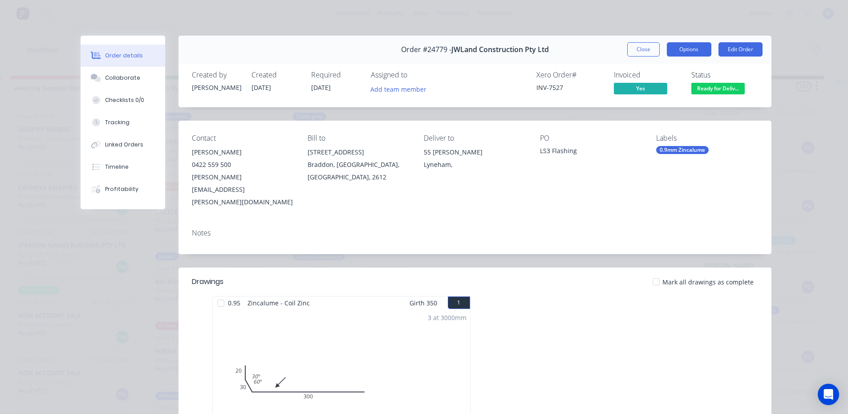
click at [699, 52] on button "Options" at bounding box center [689, 49] width 45 height 14
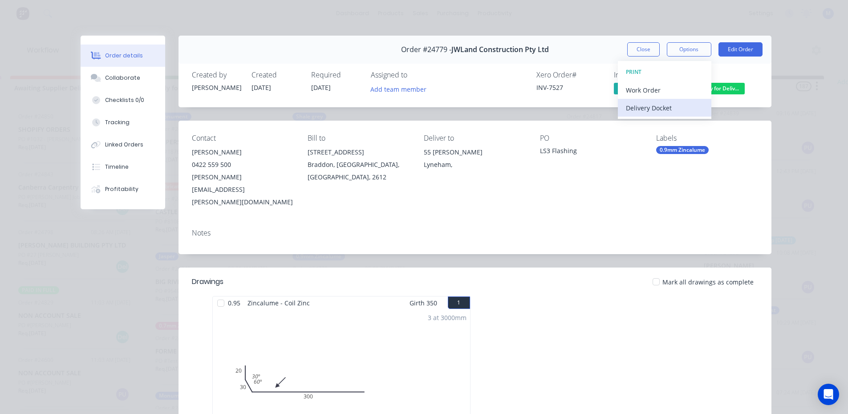
click at [657, 107] on div "Delivery Docket" at bounding box center [664, 108] width 77 height 13
click at [662, 107] on div "Standard" at bounding box center [664, 108] width 77 height 13
